Goal: Task Accomplishment & Management: Use online tool/utility

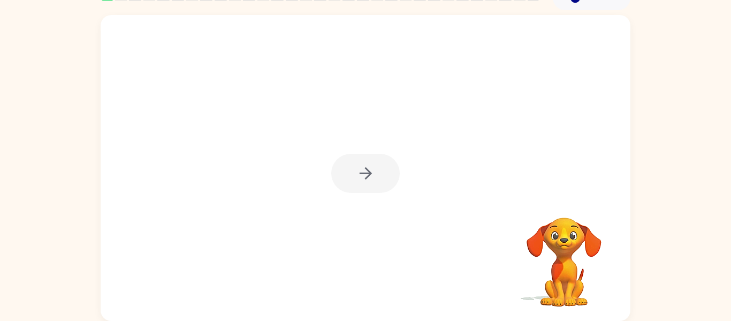
scroll to position [55, 0]
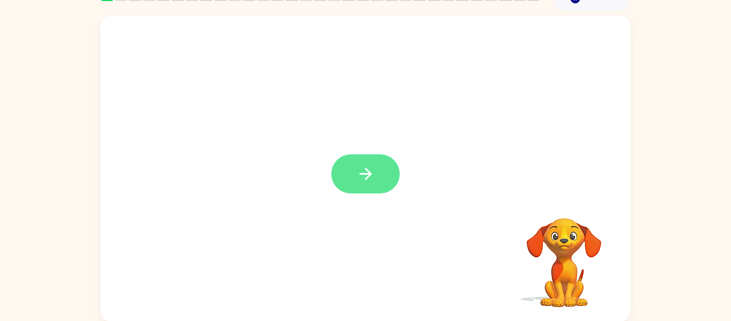
click at [360, 175] on icon "button" at bounding box center [366, 173] width 19 height 19
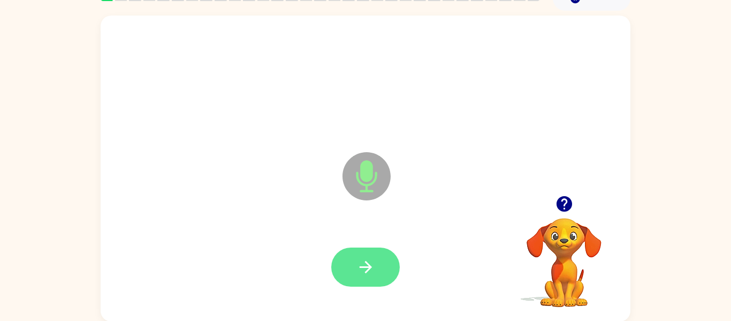
click at [348, 255] on button "button" at bounding box center [365, 266] width 69 height 39
click at [363, 249] on button "button" at bounding box center [365, 266] width 69 height 39
click at [362, 261] on icon "button" at bounding box center [366, 267] width 19 height 19
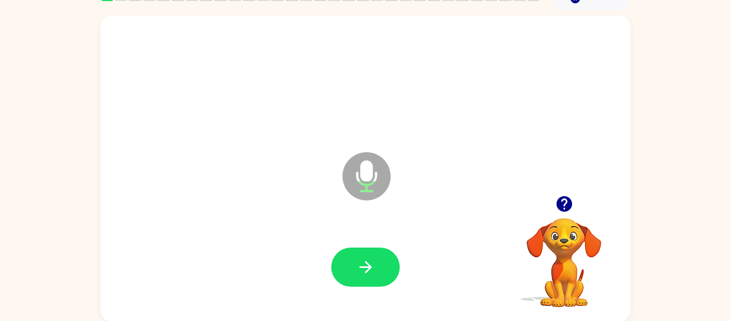
click at [362, 261] on icon "button" at bounding box center [366, 267] width 19 height 19
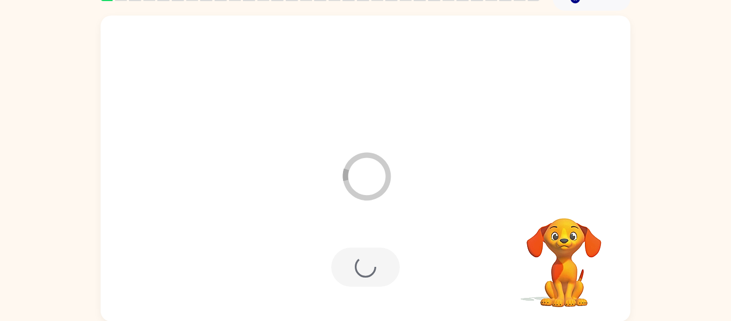
click at [362, 262] on div at bounding box center [365, 266] width 69 height 39
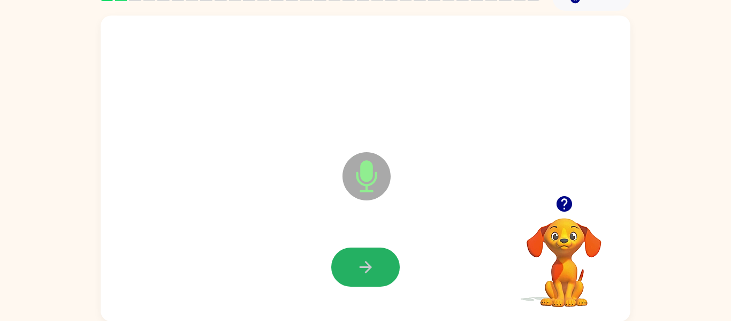
click at [362, 262] on icon "button" at bounding box center [366, 267] width 19 height 19
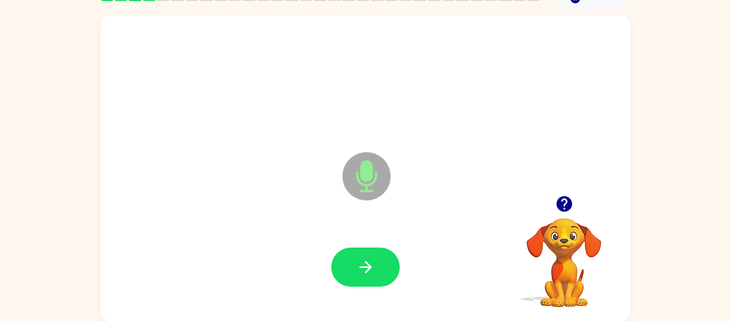
click at [362, 262] on icon "button" at bounding box center [366, 267] width 19 height 19
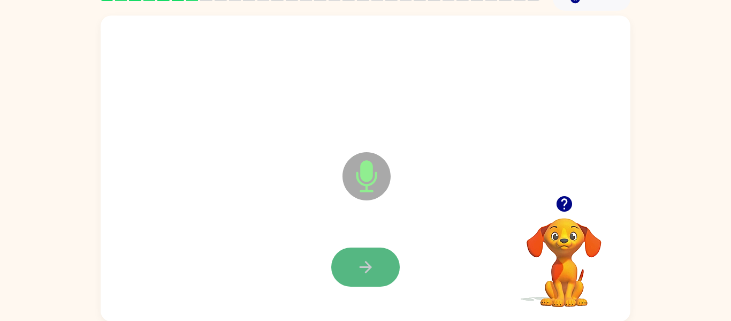
click at [368, 258] on icon "button" at bounding box center [366, 267] width 19 height 19
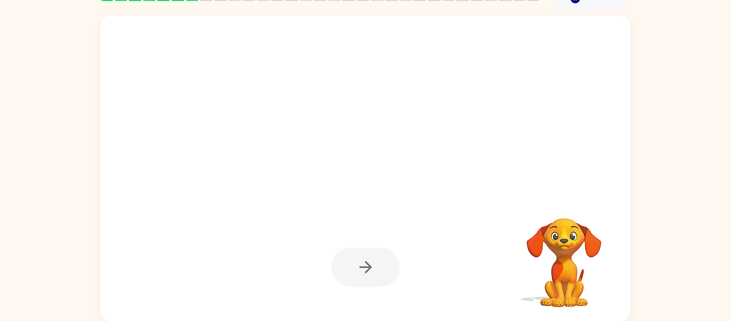
scroll to position [0, 0]
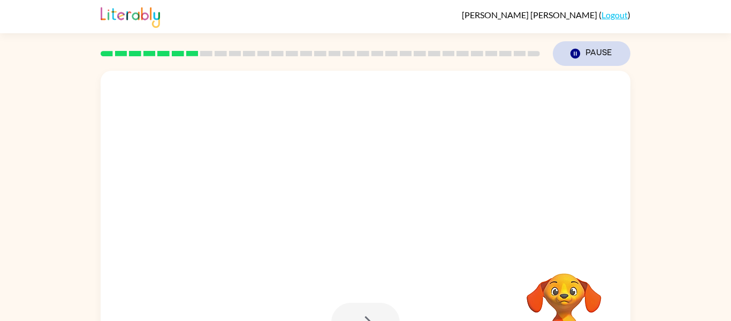
click at [583, 47] on button "Pause Pause" at bounding box center [592, 53] width 78 height 25
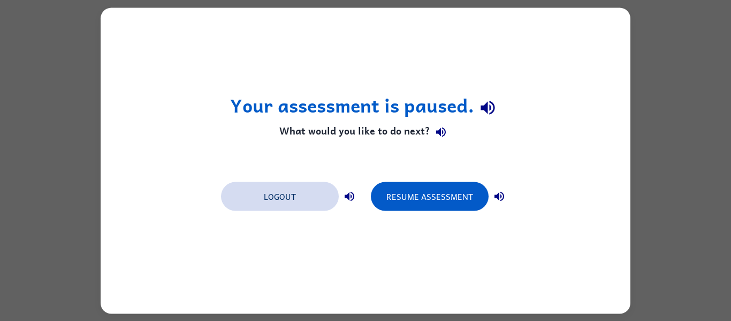
click at [267, 203] on button "Logout" at bounding box center [280, 196] width 118 height 29
